Goal: Find specific page/section: Find specific page/section

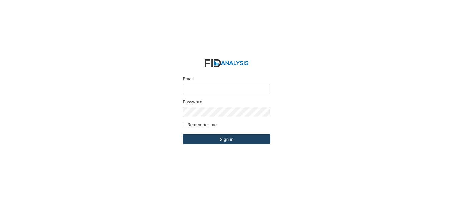
type input "[EMAIL_ADDRESS][DOMAIN_NAME]"
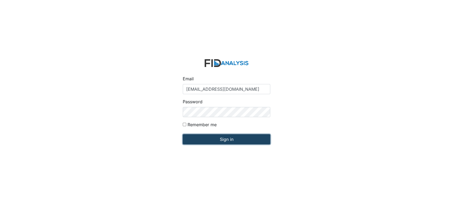
click at [208, 139] on input "Sign in" at bounding box center [227, 139] width 88 height 10
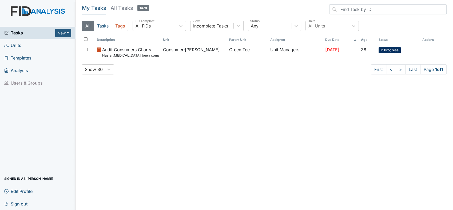
click at [15, 45] on span "Units" at bounding box center [12, 45] width 17 height 8
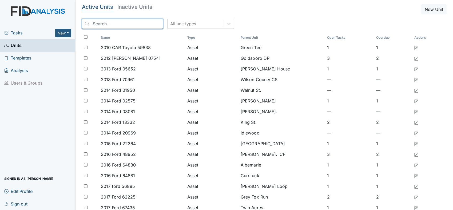
click at [95, 25] on input "search" at bounding box center [122, 24] width 81 height 10
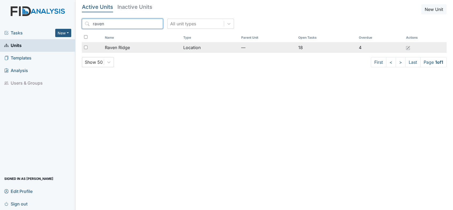
type input "raven"
click at [106, 47] on span "Raven Ridge" at bounding box center [117, 47] width 25 height 6
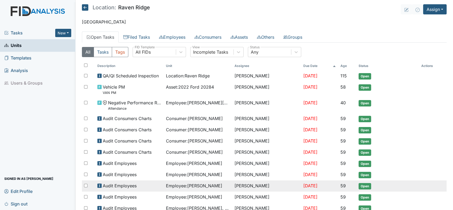
click at [423, 183] on td at bounding box center [433, 183] width 27 height 4
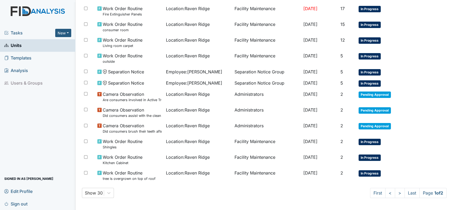
scroll to position [288, 0]
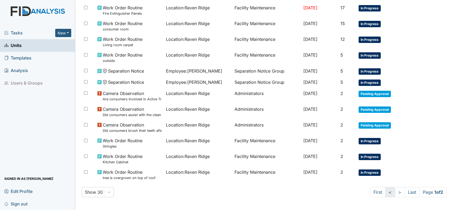
click at [386, 192] on link "<" at bounding box center [391, 192] width 10 height 10
click at [385, 192] on link "<" at bounding box center [390, 192] width 10 height 10
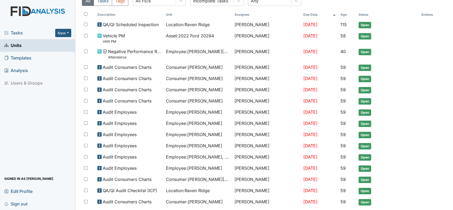
scroll to position [0, 0]
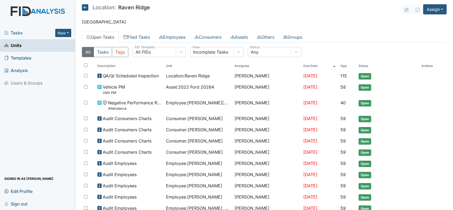
click at [448, 205] on main "Location: Raven Ridge Assign Assign Form Assign Inspection Assign Document Assi…" at bounding box center [265, 105] width 378 height 210
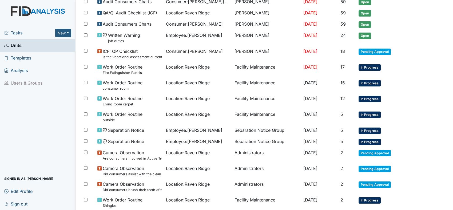
scroll to position [237, 0]
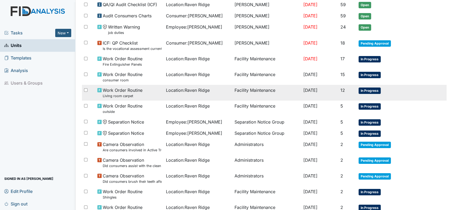
click at [214, 92] on div "Location : Raven Ridge" at bounding box center [198, 90] width 64 height 6
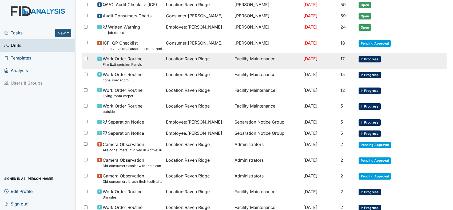
click at [375, 60] on span "In Progress" at bounding box center [370, 59] width 22 height 6
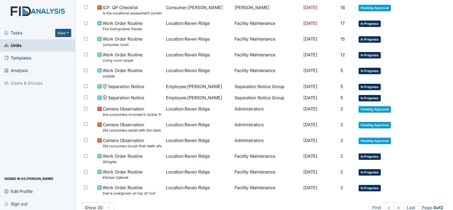
scroll to position [288, 0]
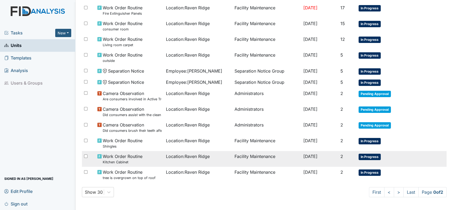
click at [369, 158] on span "In Progress" at bounding box center [370, 157] width 22 height 6
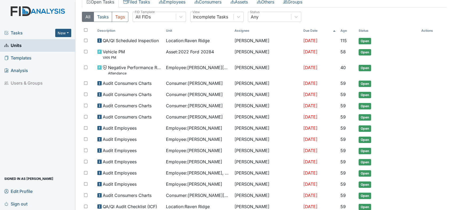
scroll to position [0, 0]
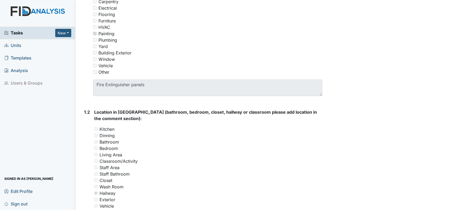
scroll to position [170, 0]
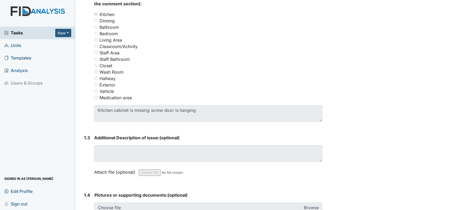
scroll to position [261, 0]
